Goal: Navigation & Orientation: Find specific page/section

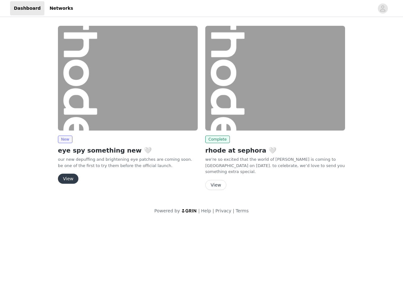
click at [201, 108] on div "Complete rhode at sephora 🤍 we’re so excited that the world of [PERSON_NAME] is…" at bounding box center [274, 109] width 147 height 174
click at [201, 8] on div at bounding box center [225, 8] width 297 height 14
click at [382, 8] on icon "avatar" at bounding box center [382, 8] width 6 height 10
click at [65, 139] on div "New eye spy something new 🤍 our new depuffing and brightening eye patches are c…" at bounding box center [201, 120] width 403 height 204
click at [68, 179] on body "Dashboard Networks New eye spy something new 🤍 our new depuffing and brightenin…" at bounding box center [201, 151] width 403 height 302
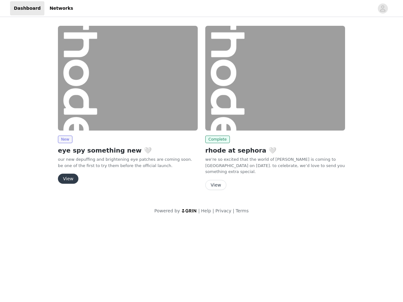
click at [216, 139] on div "New eye spy something new 🤍 our new depuffing and brightening eye patches are c…" at bounding box center [201, 112] width 302 height 189
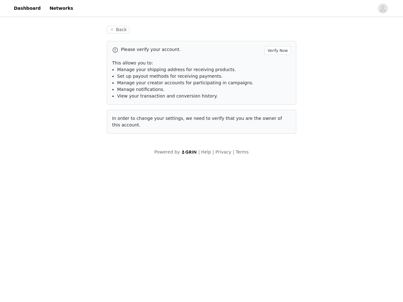
click at [215, 179] on body "Dashboard Networks Back Please verify your account. Verify Now This allows you …" at bounding box center [201, 151] width 403 height 302
